Goal: Task Accomplishment & Management: Manage account settings

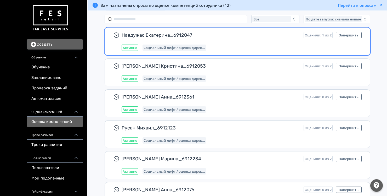
scroll to position [48, 0]
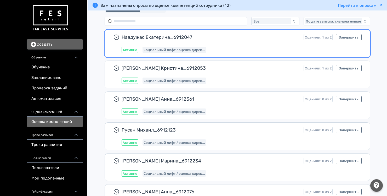
click at [237, 41] on div "Навдужас Екатерина_6912047 Оценили: 1 из 2 Завершить Активно Социальный лифт / …" at bounding box center [242, 43] width 240 height 19
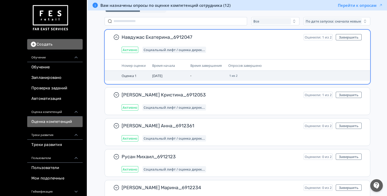
click at [212, 79] on td "-" at bounding box center [207, 76] width 38 height 10
click at [207, 75] on td "-" at bounding box center [207, 76] width 38 height 10
click at [130, 75] on span "Оценка 1" at bounding box center [129, 75] width 15 height 5
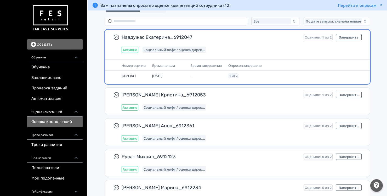
click at [310, 47] on div "Активно Социальный лифт / оценка дирек..." at bounding box center [242, 50] width 240 height 6
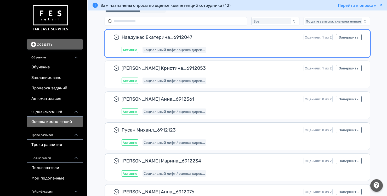
click at [310, 47] on div "Активно Социальный лифт / оценка дирек..." at bounding box center [242, 50] width 240 height 6
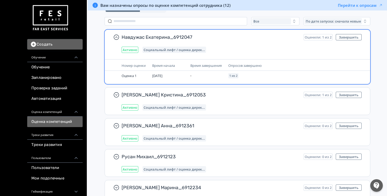
click at [132, 54] on div "Навдужас Екатерина_6912047 Оценили: 1 из 2 Завершить Активно Социальный лифт / …" at bounding box center [237, 43] width 265 height 27
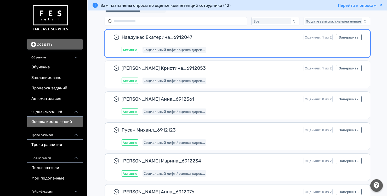
click at [161, 47] on div "Социальный лифт / оценка дирек..." at bounding box center [174, 50] width 64 height 6
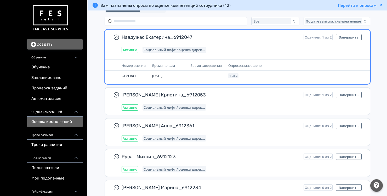
click at [156, 37] on span "Навдужас Екатерина_6912047" at bounding box center [211, 37] width 178 height 6
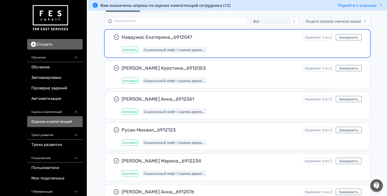
click at [156, 37] on span "Навдужас Екатерина_6912047" at bounding box center [211, 37] width 178 height 6
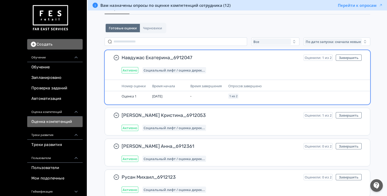
scroll to position [29, 0]
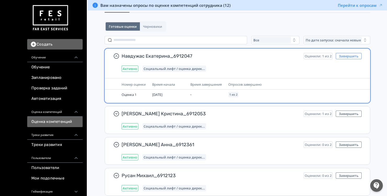
click at [346, 56] on button "Завершить" at bounding box center [349, 56] width 26 height 6
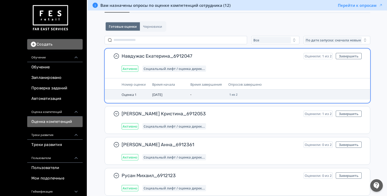
click at [168, 95] on td "[DATE]" at bounding box center [169, 94] width 38 height 10
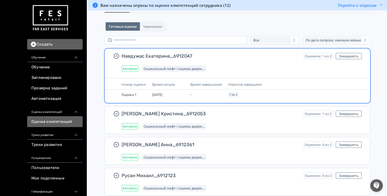
click at [161, 70] on span "Социальный лифт / оценка дирек..." at bounding box center [174, 68] width 61 height 4
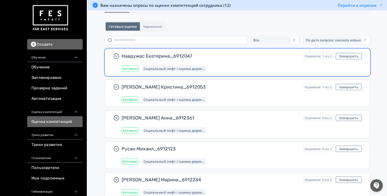
click at [161, 70] on span "Социальный лифт / оценка дирек..." at bounding box center [174, 68] width 61 height 4
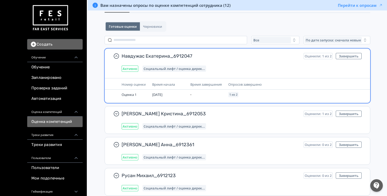
click at [159, 54] on span "Навдужас Екатерина_6912047" at bounding box center [211, 56] width 178 height 6
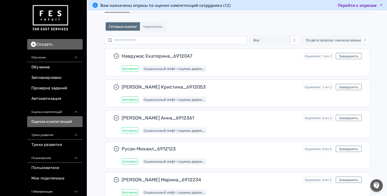
click at [346, 7] on button "Перейти к опросам" at bounding box center [360, 5] width 45 height 5
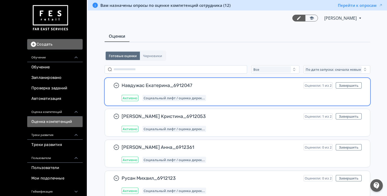
click at [318, 85] on span "Оценили: 1 из 2" at bounding box center [318, 85] width 27 height 4
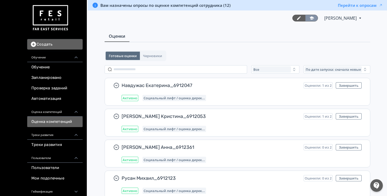
click at [310, 19] on icon at bounding box center [312, 17] width 4 height 3
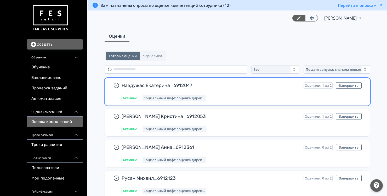
click at [138, 89] on div "Навдужас Екатерина_6912047 Оценили: 1 из 2 Завершить Активно Социальный лифт / …" at bounding box center [242, 91] width 240 height 19
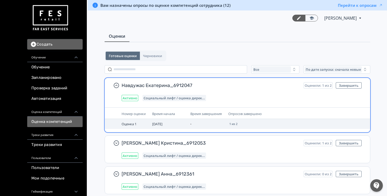
click at [127, 125] on span "Оценка 1" at bounding box center [129, 123] width 15 height 5
click at [162, 124] on span "[DATE]" at bounding box center [157, 123] width 10 height 5
click at [193, 123] on td "-" at bounding box center [207, 124] width 38 height 10
click at [235, 122] on span "1 из 2" at bounding box center [233, 123] width 8 height 3
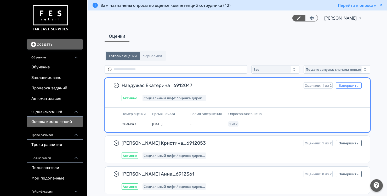
click at [345, 84] on button "Завершить" at bounding box center [349, 85] width 26 height 6
click at [317, 86] on span "Оценили: 1 из 2" at bounding box center [318, 85] width 27 height 4
click at [154, 84] on span "Навдужас Екатерина_6912047" at bounding box center [211, 85] width 178 height 6
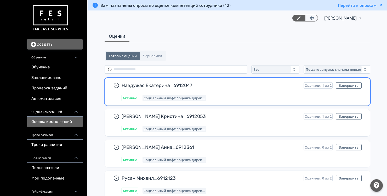
click at [154, 84] on span "Навдужас Екатерина_6912047" at bounding box center [211, 85] width 178 height 6
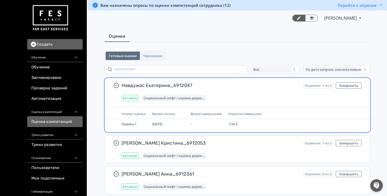
click at [133, 98] on span "Активно" at bounding box center [130, 98] width 15 height 4
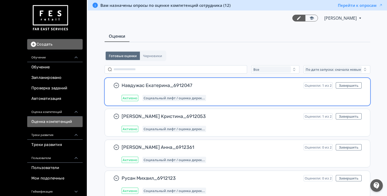
click at [133, 98] on span "Активно" at bounding box center [130, 98] width 15 height 4
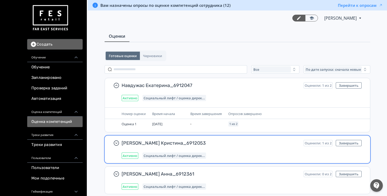
click at [132, 156] on span "Активно" at bounding box center [130, 155] width 15 height 4
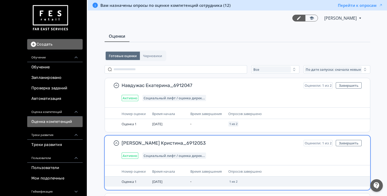
click at [162, 179] on span "[DATE]" at bounding box center [157, 181] width 10 height 5
click at [142, 177] on td "Оценка 1" at bounding box center [134, 181] width 31 height 10
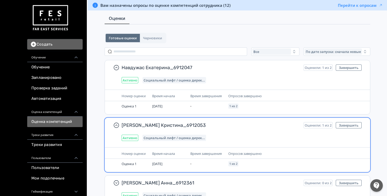
scroll to position [18, 0]
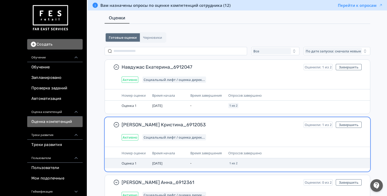
click at [157, 164] on span "[DATE]" at bounding box center [157, 163] width 10 height 5
click at [132, 164] on span "Оценка 1" at bounding box center [129, 163] width 15 height 5
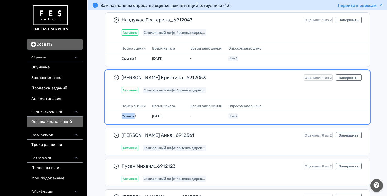
scroll to position [71, 0]
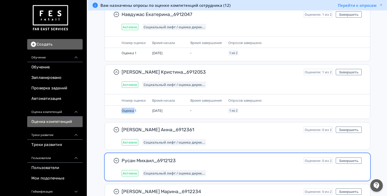
click at [183, 153] on div "Русан Михаил_6912123 Оценили: 0 из 2 Завершить Активно Социальный лифт / оценка…" at bounding box center [237, 166] width 265 height 27
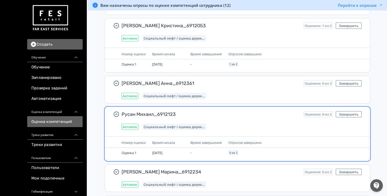
scroll to position [116, 0]
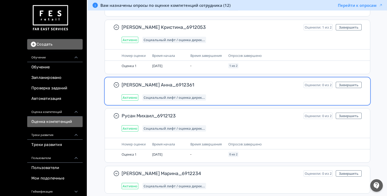
click at [214, 89] on div "[PERSON_NAME] Анна_6912361 Оценили: 0 из 2 Завершить Активно Социальный лифт / …" at bounding box center [242, 91] width 240 height 19
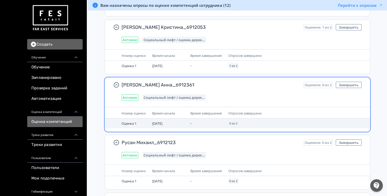
click at [176, 124] on td "[DATE]" at bounding box center [169, 123] width 38 height 10
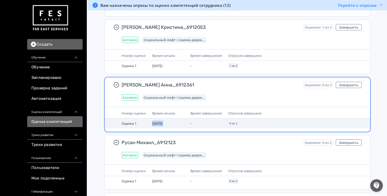
click at [176, 124] on td "[DATE]" at bounding box center [169, 123] width 38 height 10
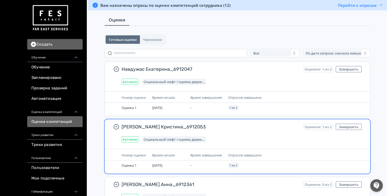
scroll to position [15, 0]
